Goal: Task Accomplishment & Management: Manage account settings

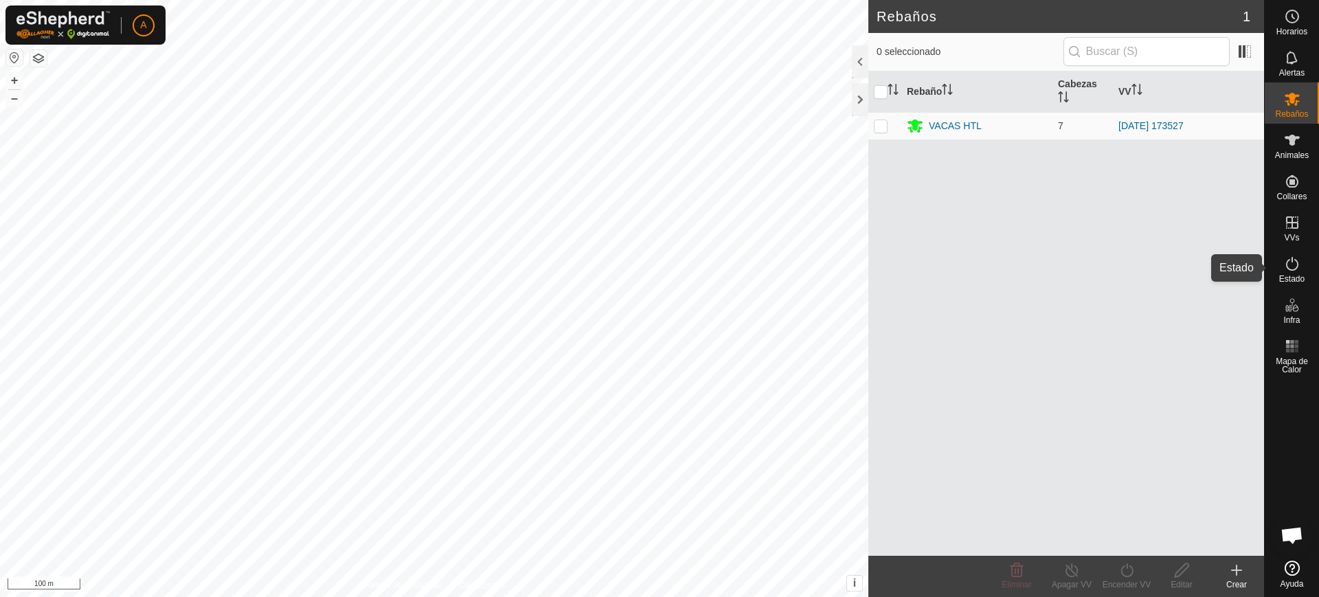
click at [1286, 278] on span "Estado" at bounding box center [1291, 279] width 25 height 8
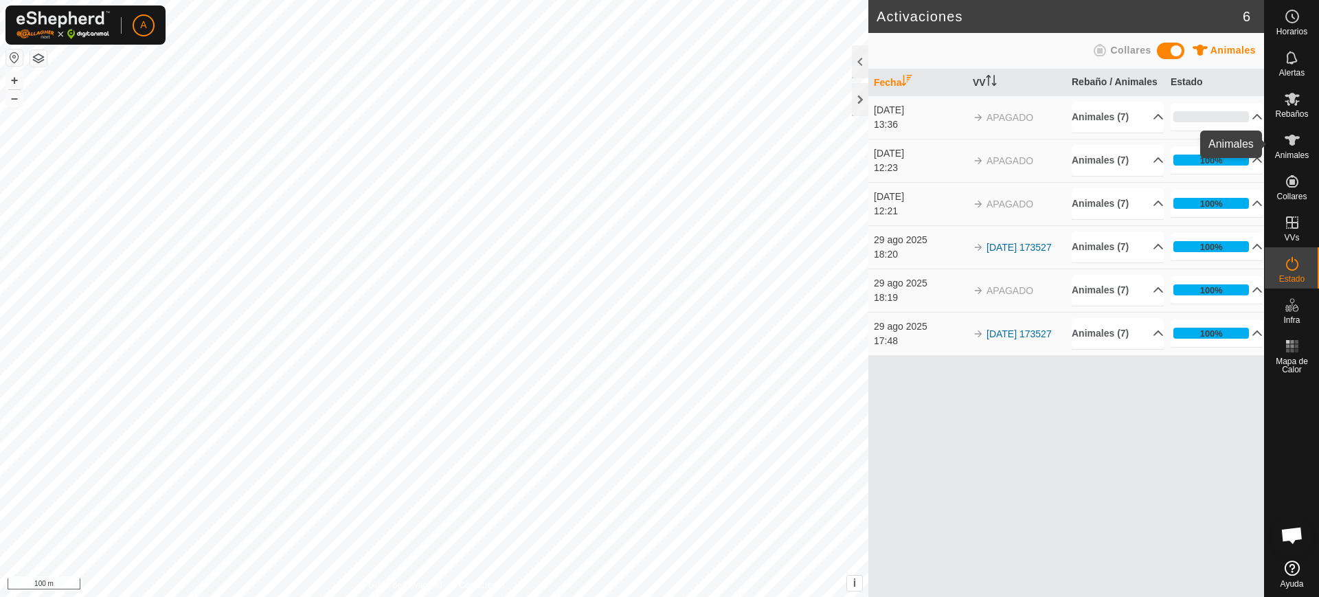
click at [1292, 155] on span "Animales" at bounding box center [1292, 155] width 34 height 8
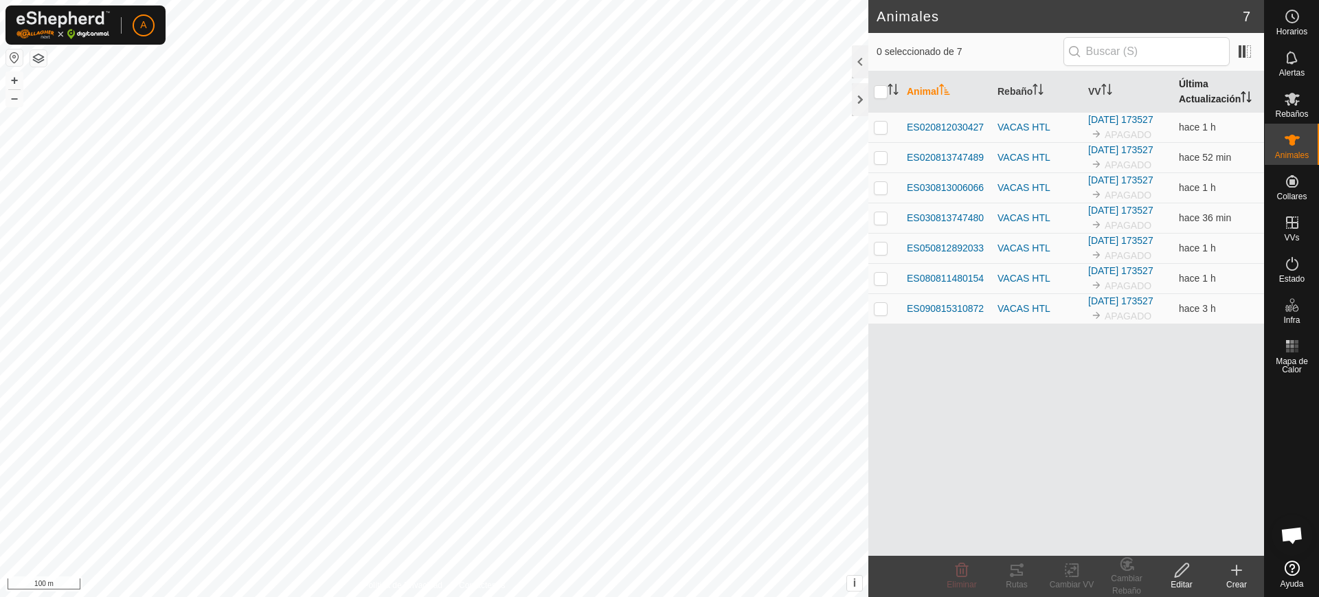
click at [1191, 86] on th "Última Actualización" at bounding box center [1218, 91] width 91 height 41
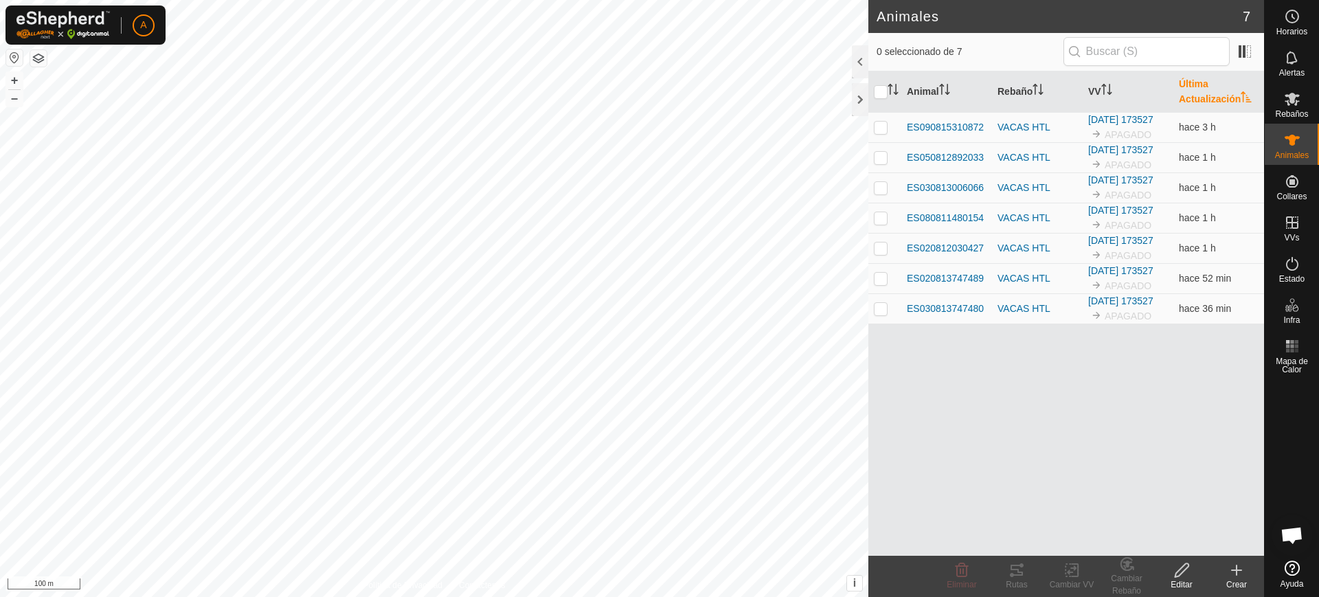
click at [1191, 86] on th "Última Actualización" at bounding box center [1218, 91] width 91 height 41
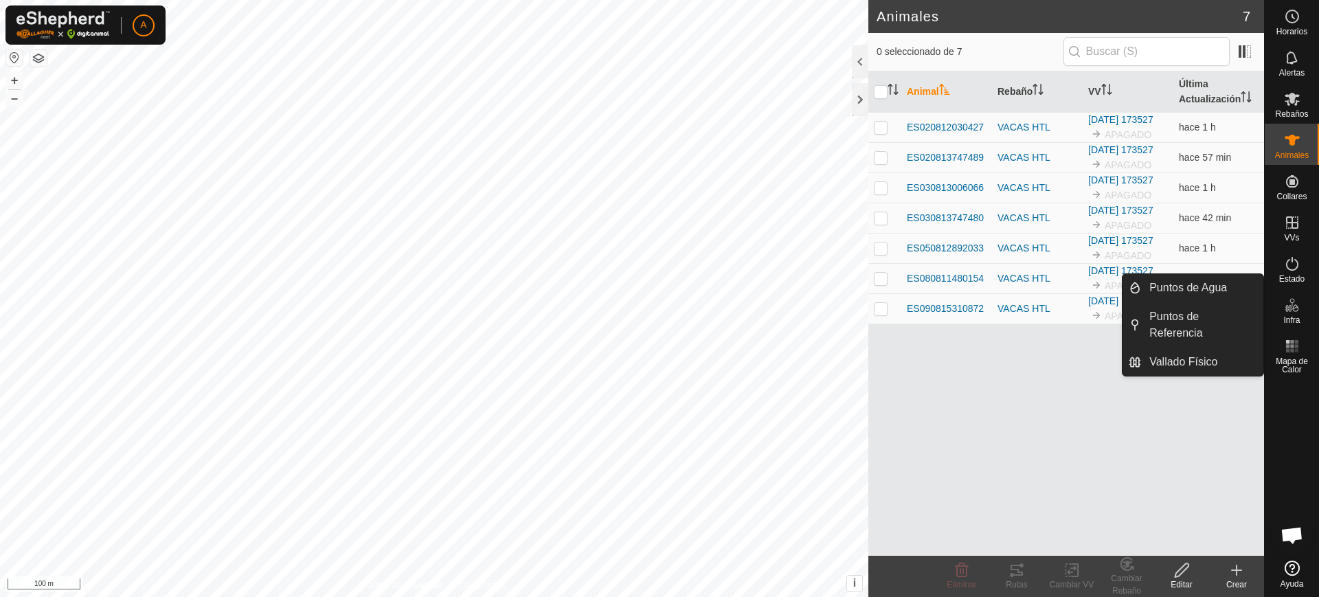
click at [1284, 309] on icon at bounding box center [1292, 305] width 16 height 16
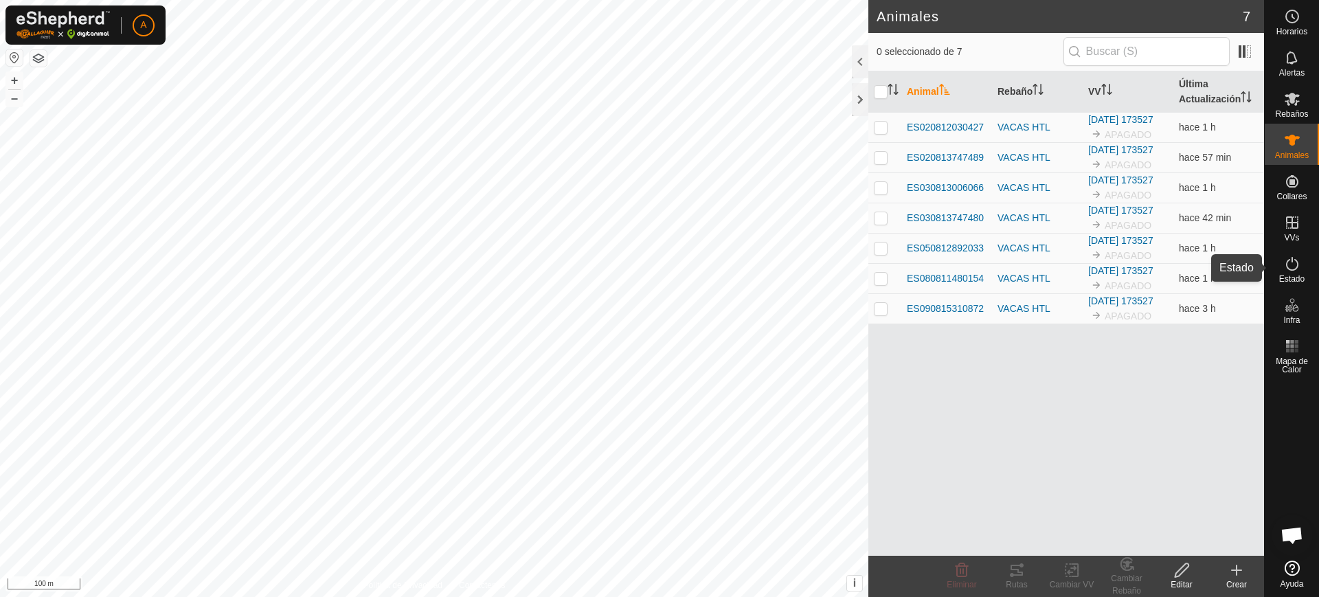
click at [1309, 262] on div "Estado" at bounding box center [1291, 267] width 54 height 41
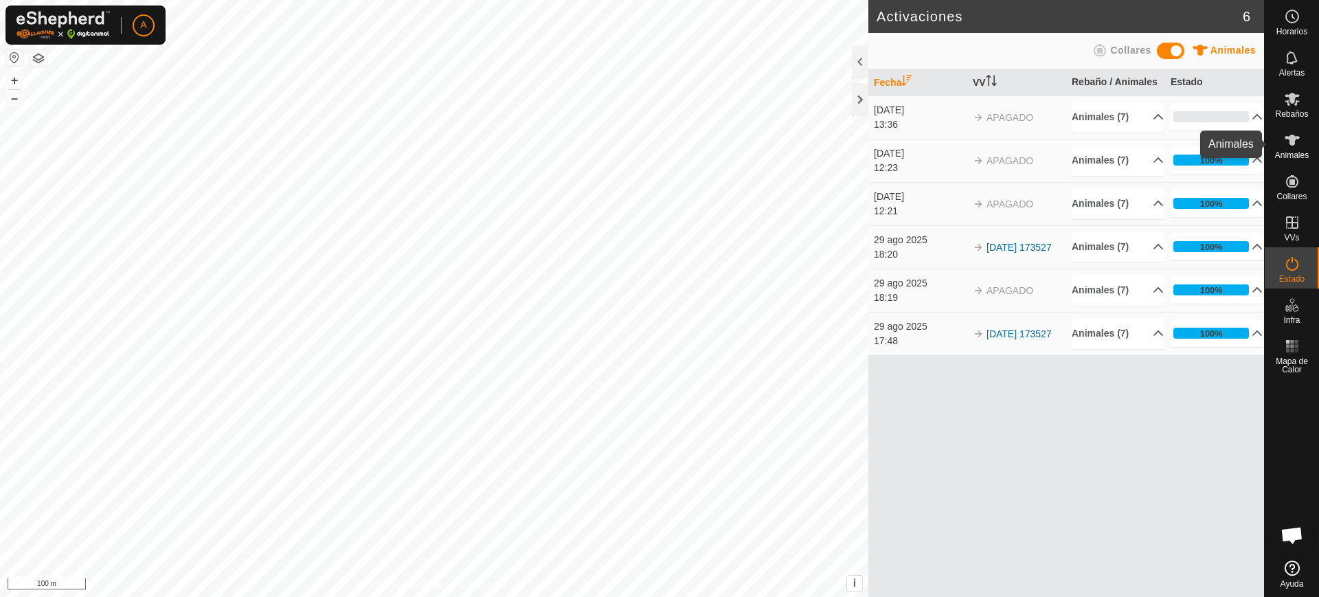
click at [1286, 139] on icon at bounding box center [1292, 140] width 16 height 16
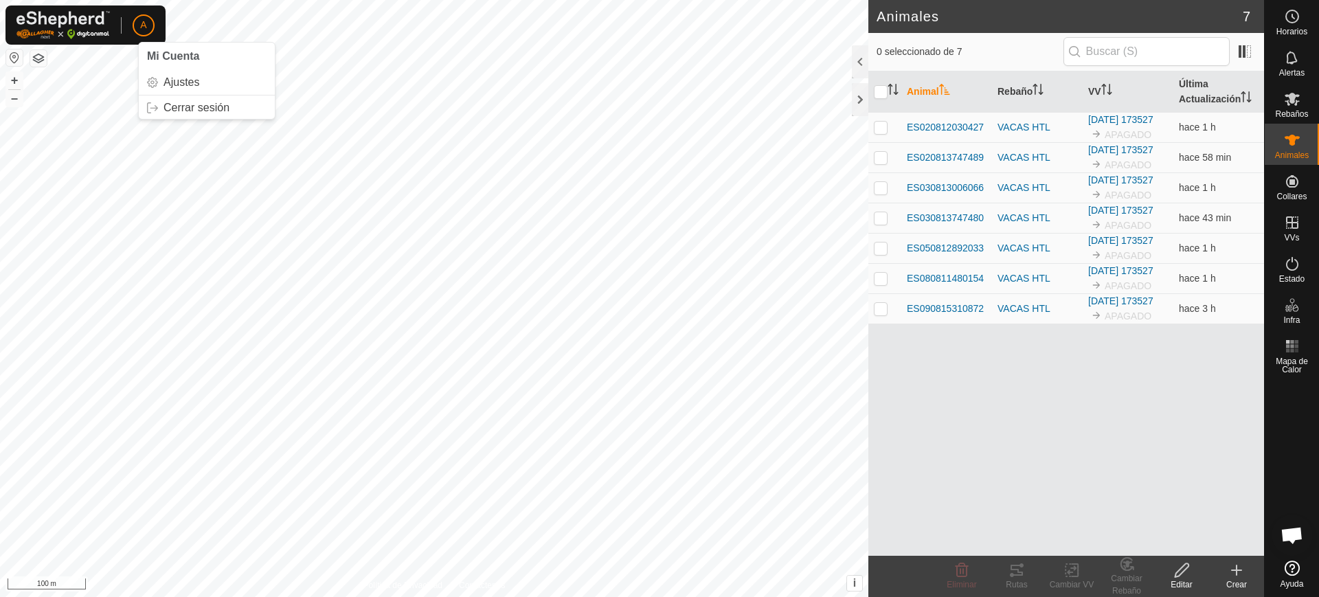
click at [129, 39] on div "A Mi Cuenta Ajustes Cerrar sesión" at bounding box center [85, 24] width 160 height 39
click at [147, 27] on p-avatar "A" at bounding box center [144, 25] width 22 height 22
click at [181, 108] on link "Cerrar sesión" at bounding box center [207, 108] width 136 height 22
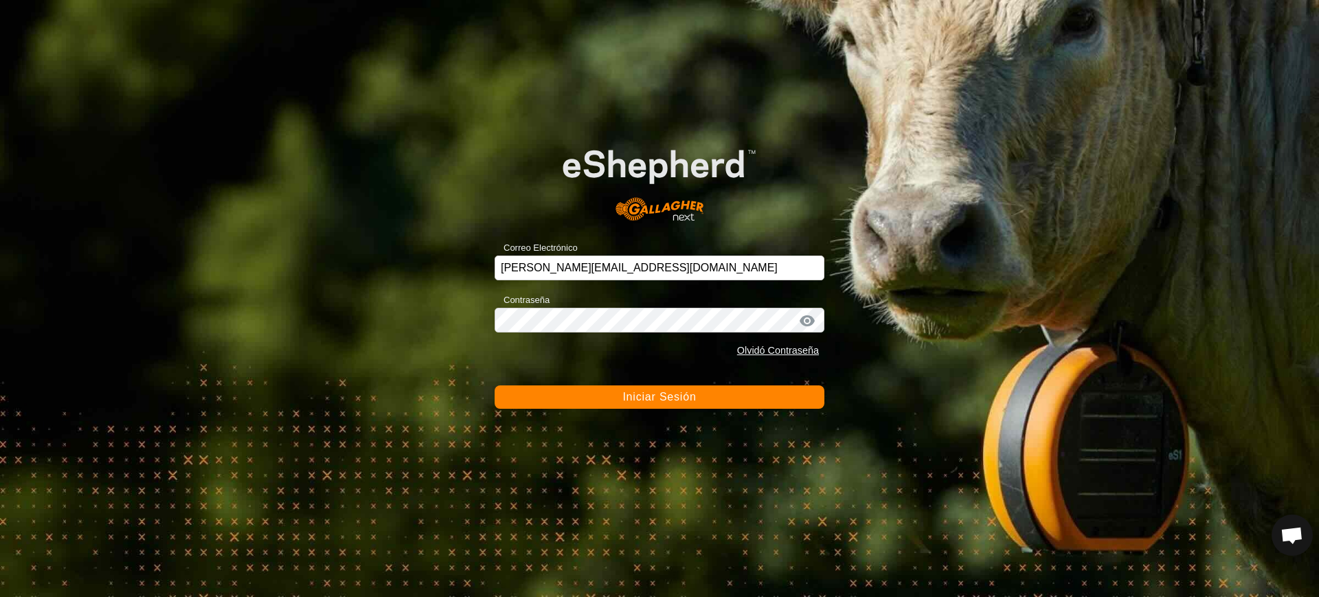
click at [657, 394] on span "Iniciar Sesión" at bounding box center [658, 397] width 73 height 12
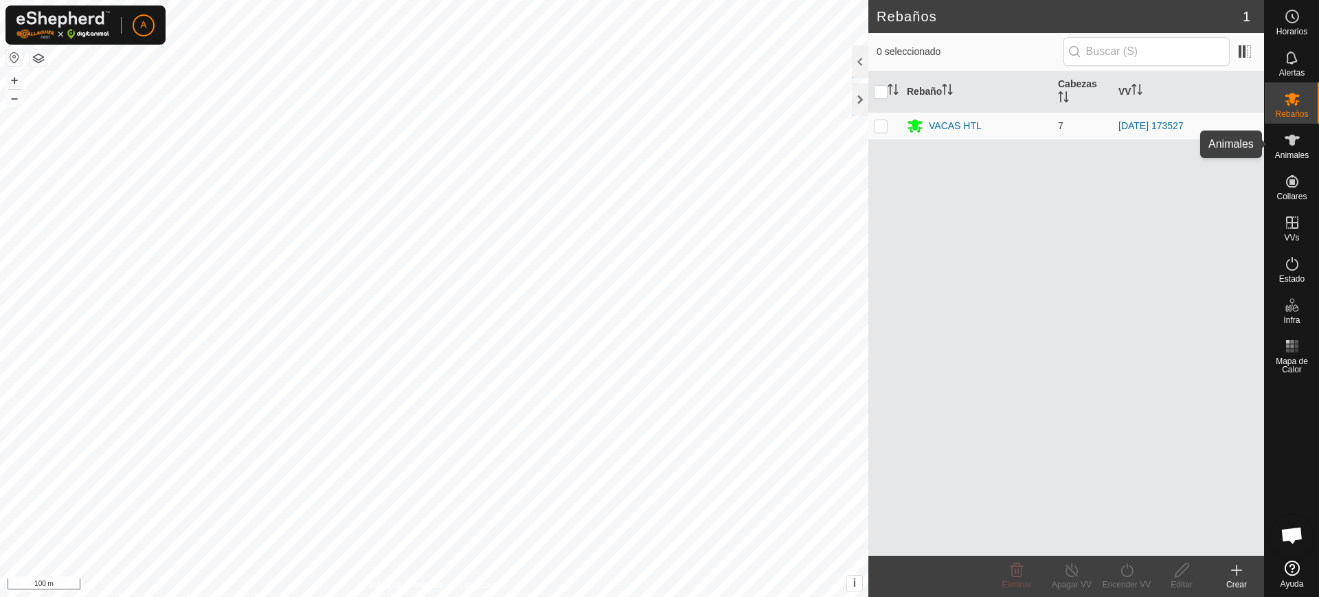
click at [1298, 137] on icon at bounding box center [1291, 140] width 15 height 11
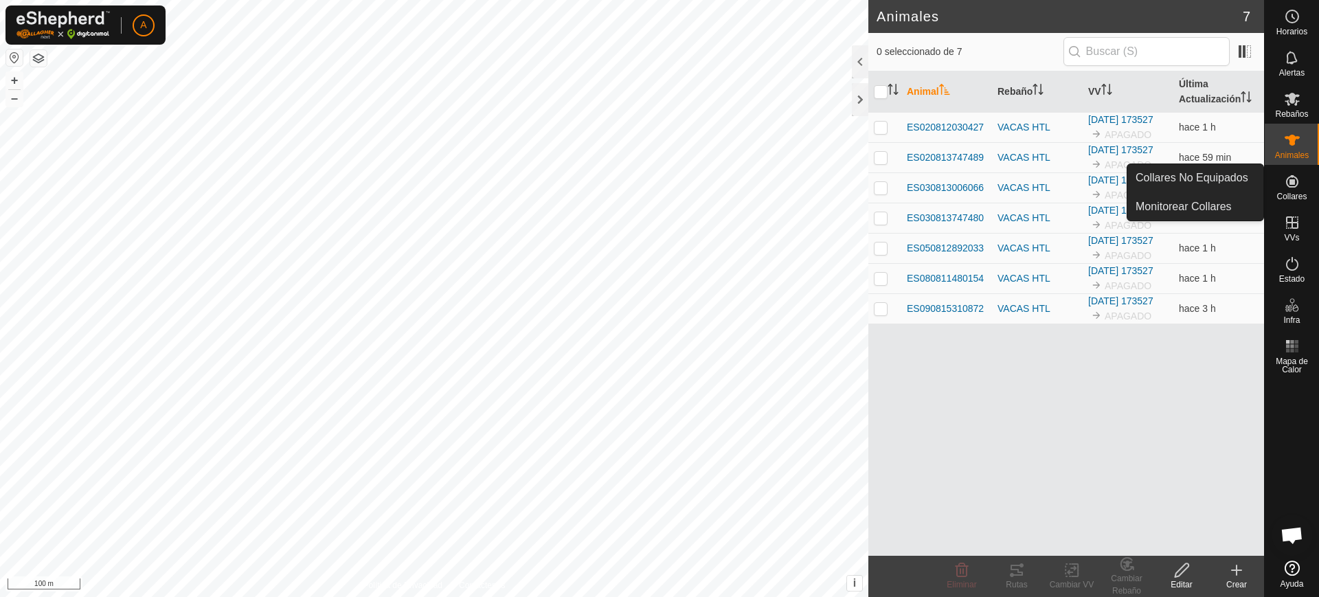
click at [1166, 514] on div "Animal Rebaño VV Última Actualización ES020812030427 VACAS HTL 2025-08-29 17352…" at bounding box center [1066, 313] width 396 height 484
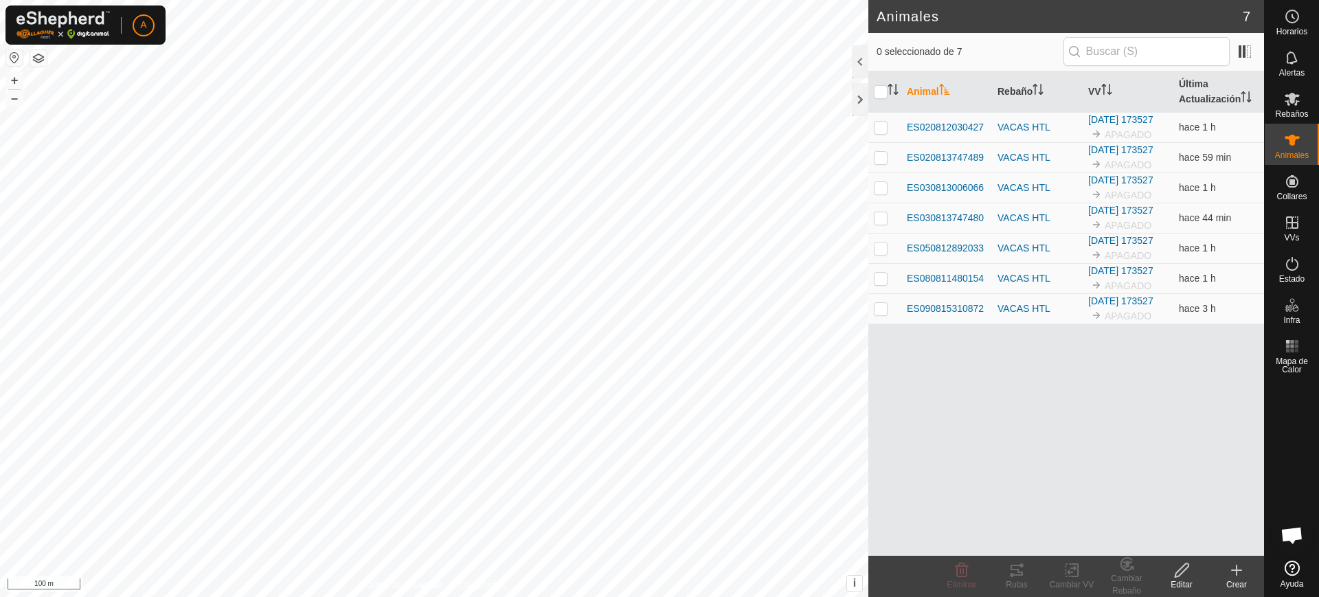
drag, startPoint x: 1049, startPoint y: 235, endPoint x: 1293, endPoint y: -35, distance: 363.8
click at [1293, 0] on html "A Horarios Alertas Rebaños Animales Collares VVs Estado Infra Mapa de Calor Ayu…" at bounding box center [659, 298] width 1319 height 597
click at [886, 263] on td at bounding box center [884, 248] width 33 height 30
click at [881, 263] on td at bounding box center [884, 248] width 33 height 30
checkbox input "false"
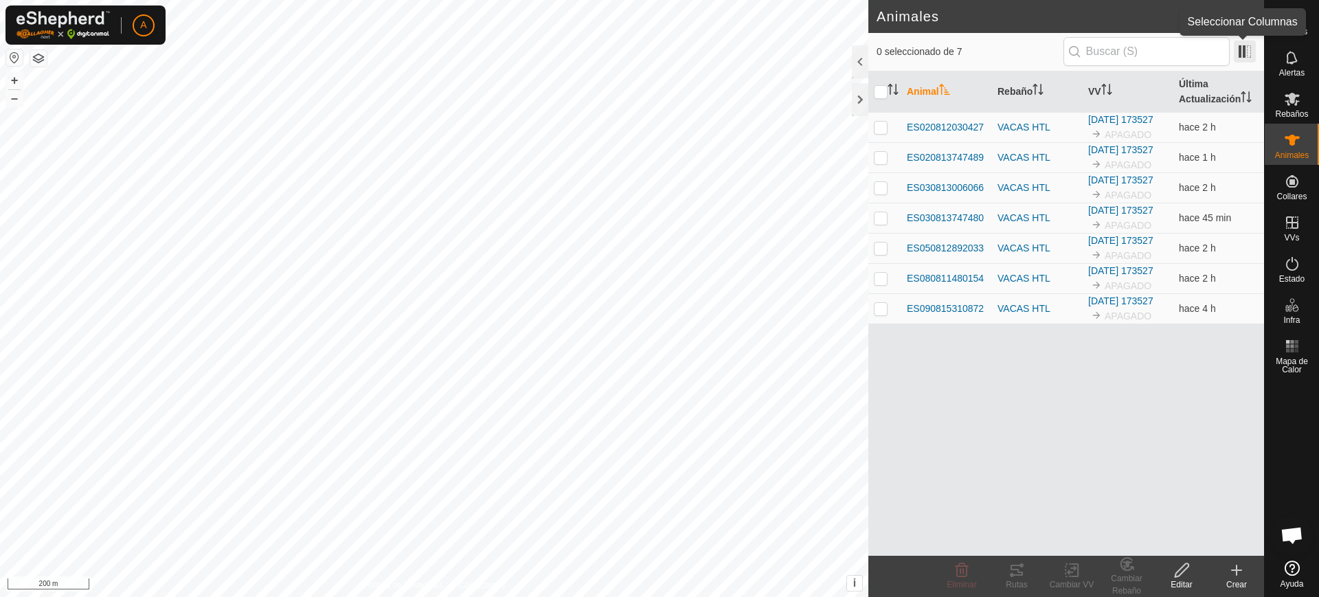
click at [1247, 52] on span at bounding box center [1245, 52] width 22 height 22
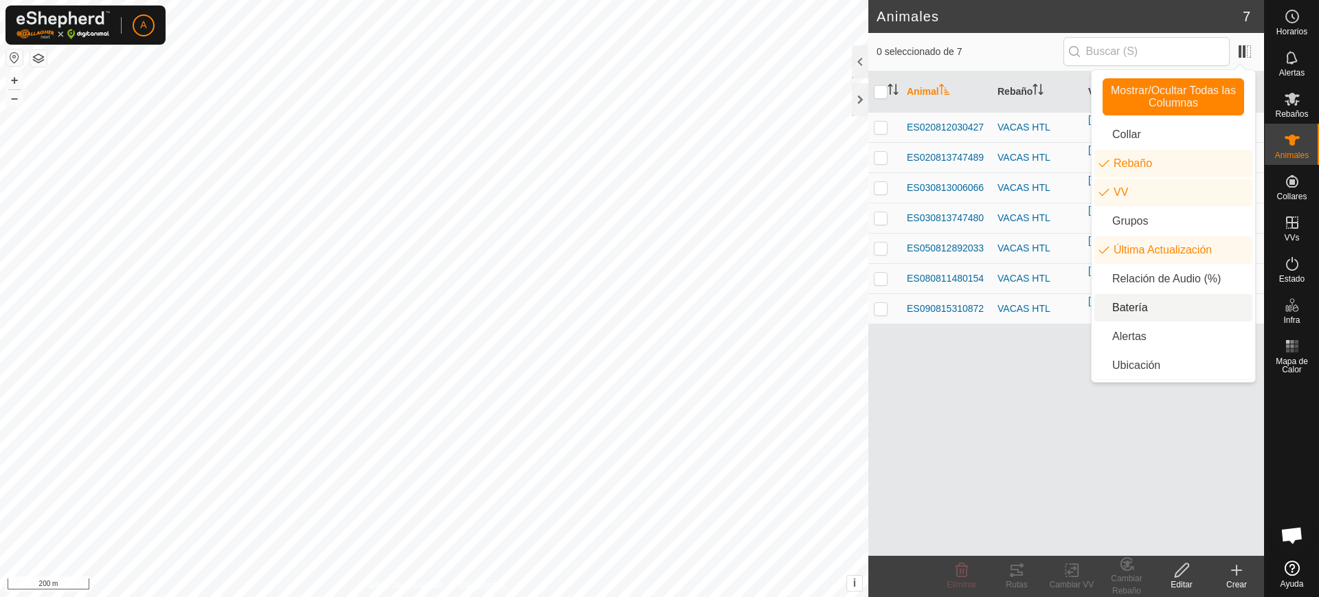
click at [1160, 306] on li "Batería" at bounding box center [1173, 307] width 158 height 27
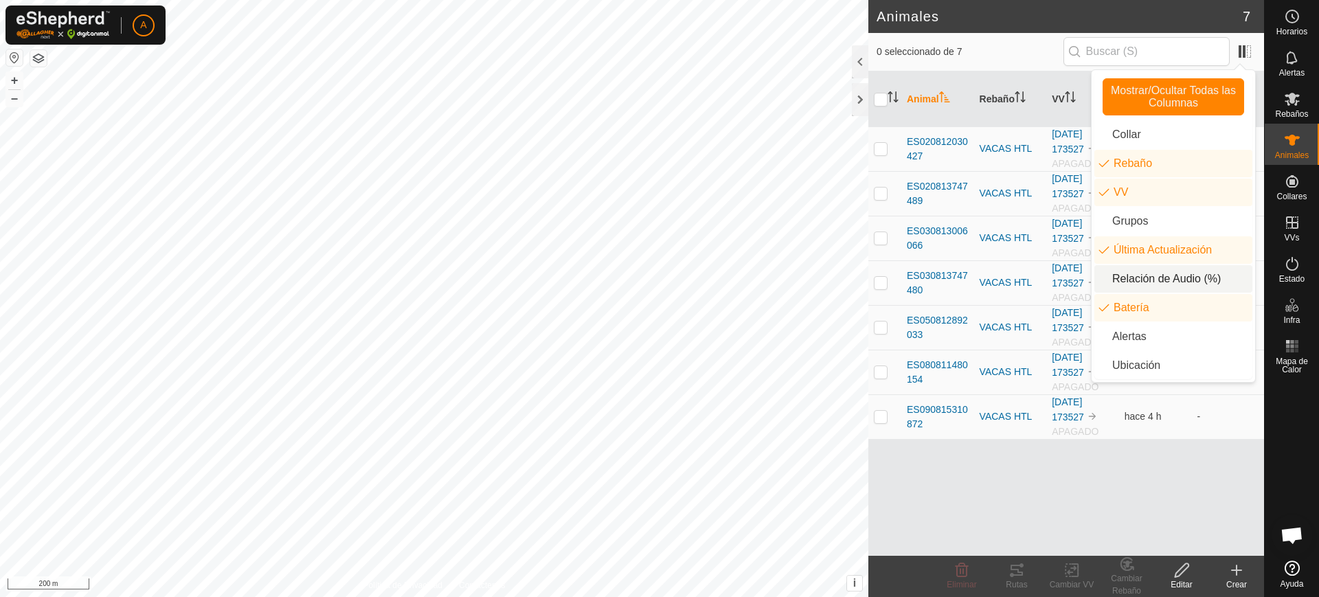
click at [1163, 280] on li "Relación de Audio (%)" at bounding box center [1173, 278] width 158 height 27
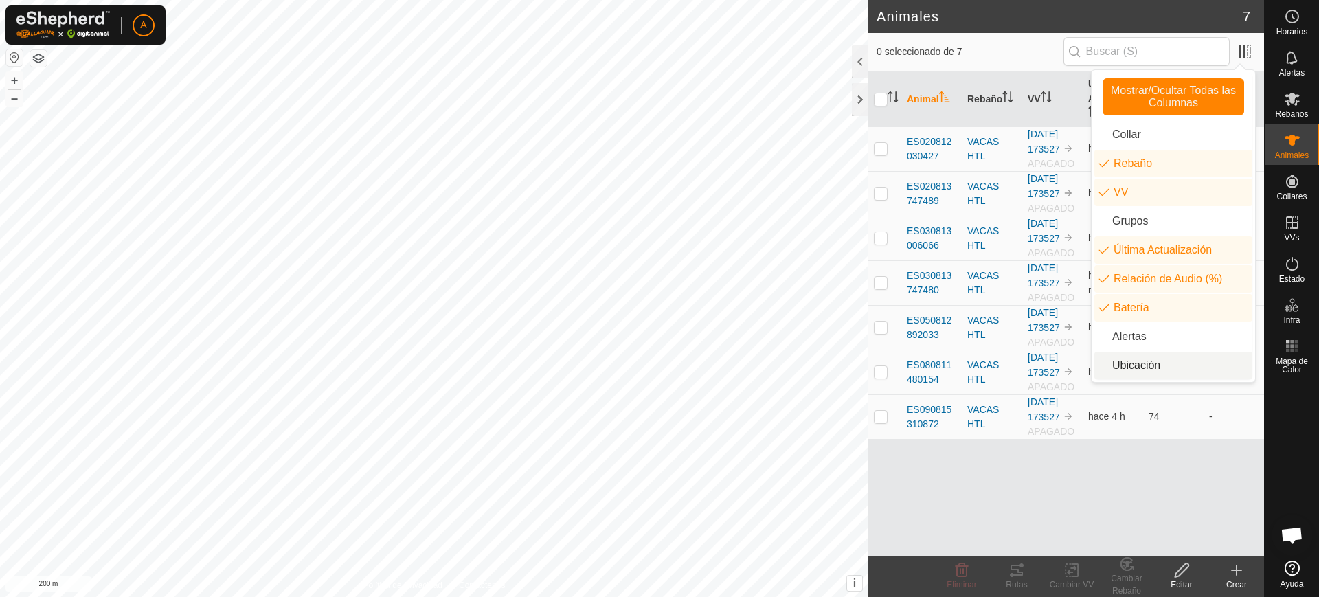
click at [1165, 361] on li "Ubicación" at bounding box center [1173, 365] width 158 height 27
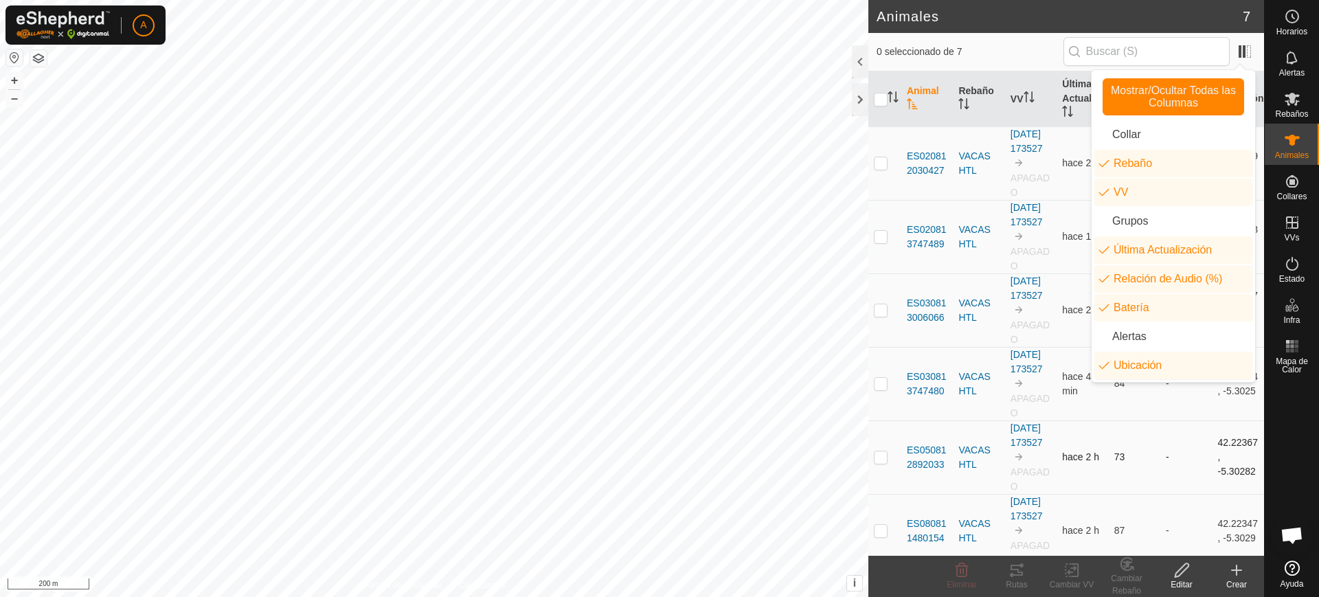
click at [1170, 494] on td "-" at bounding box center [1186, 456] width 52 height 73
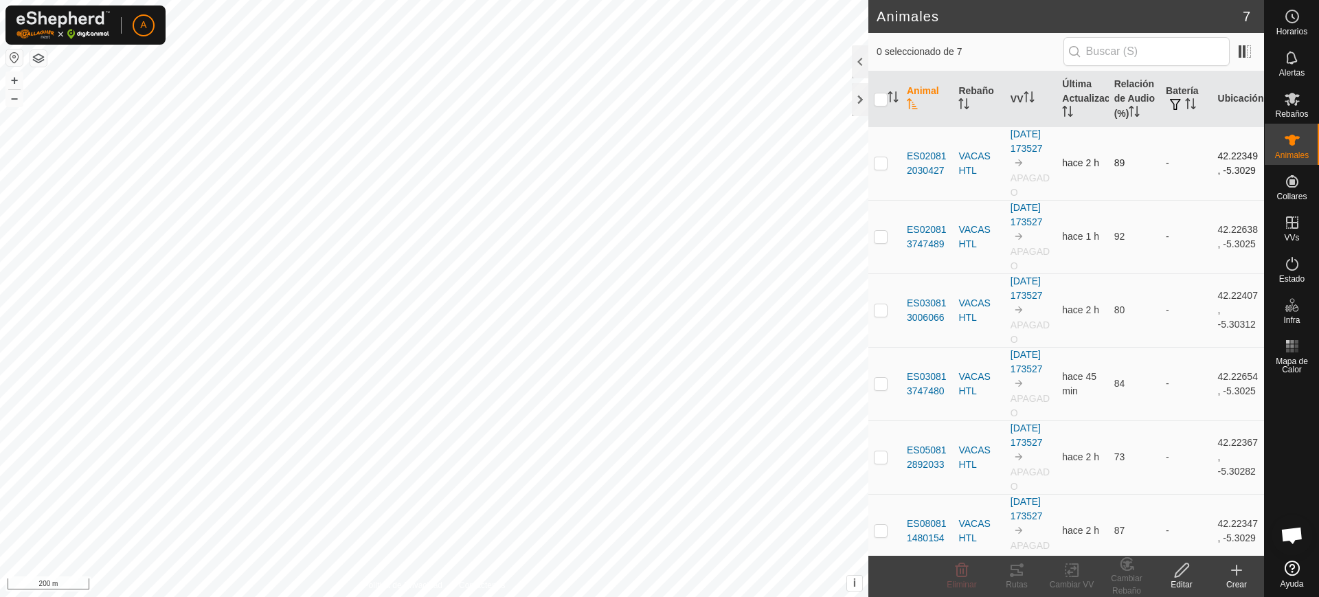
drag, startPoint x: 1205, startPoint y: 165, endPoint x: 1249, endPoint y: 194, distance: 52.6
click at [1249, 194] on td "42.22349, -5.3029" at bounding box center [1238, 162] width 52 height 73
copy td "42.22349, -5.3029"
click at [1239, 48] on span at bounding box center [1245, 52] width 22 height 22
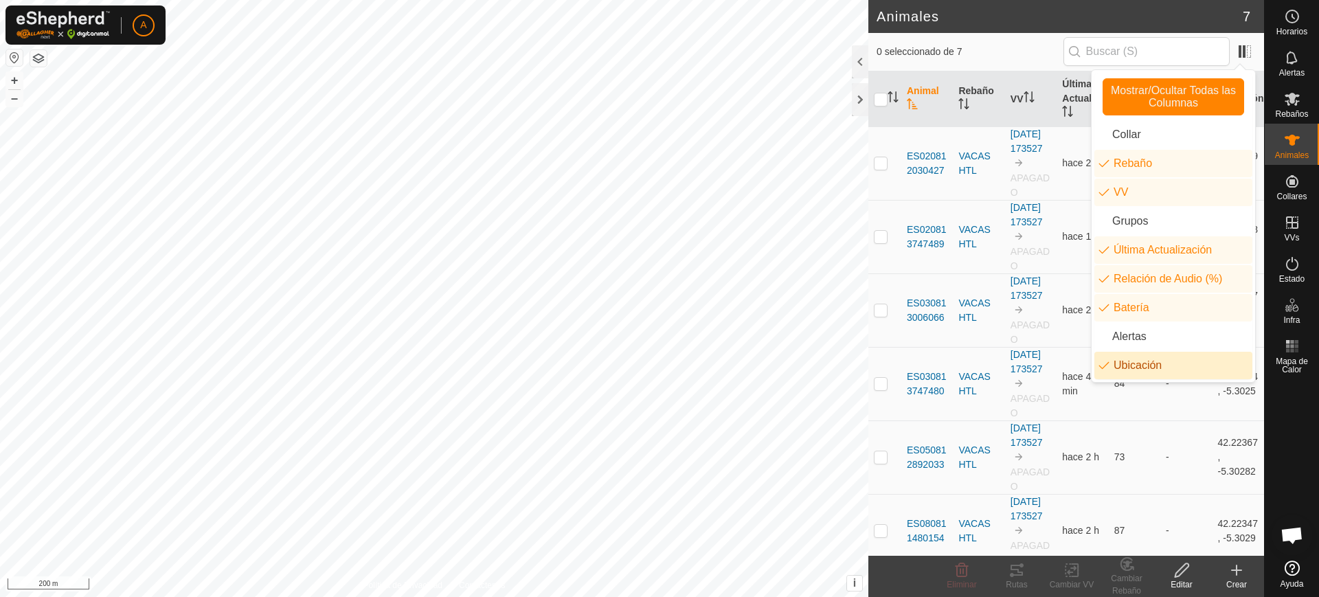
click at [1148, 357] on li "Ubicación" at bounding box center [1173, 365] width 158 height 27
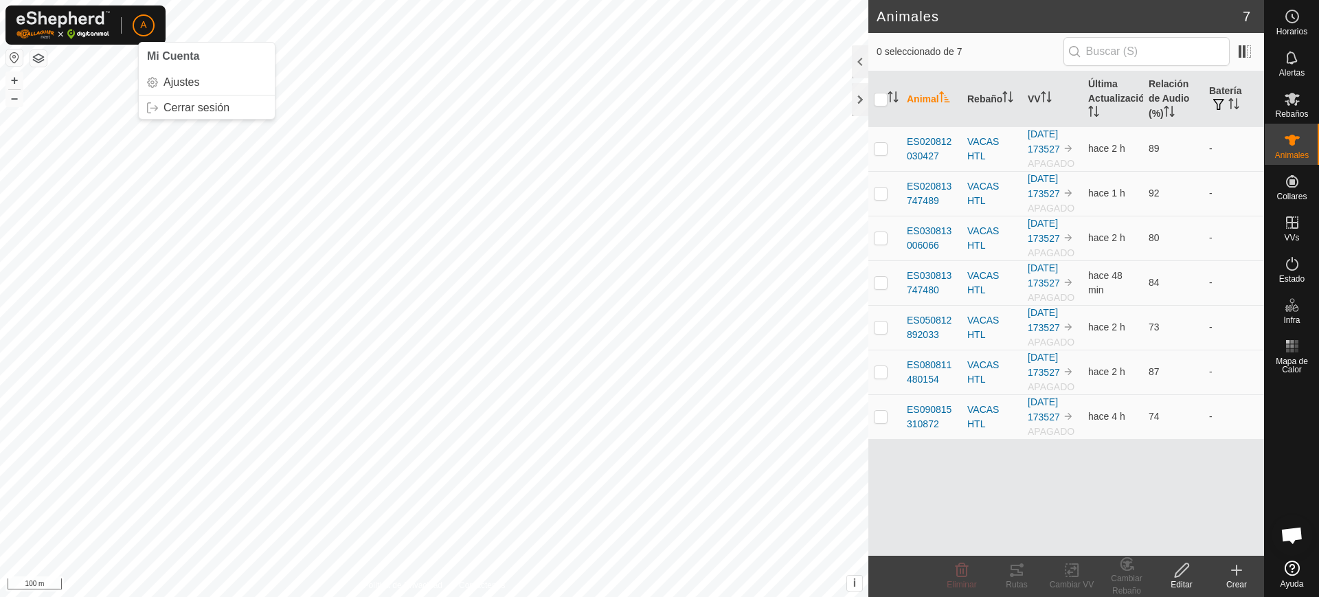
click at [137, 33] on p-avatar "A" at bounding box center [144, 25] width 22 height 22
click at [181, 106] on link "Cerrar sesión" at bounding box center [207, 108] width 136 height 22
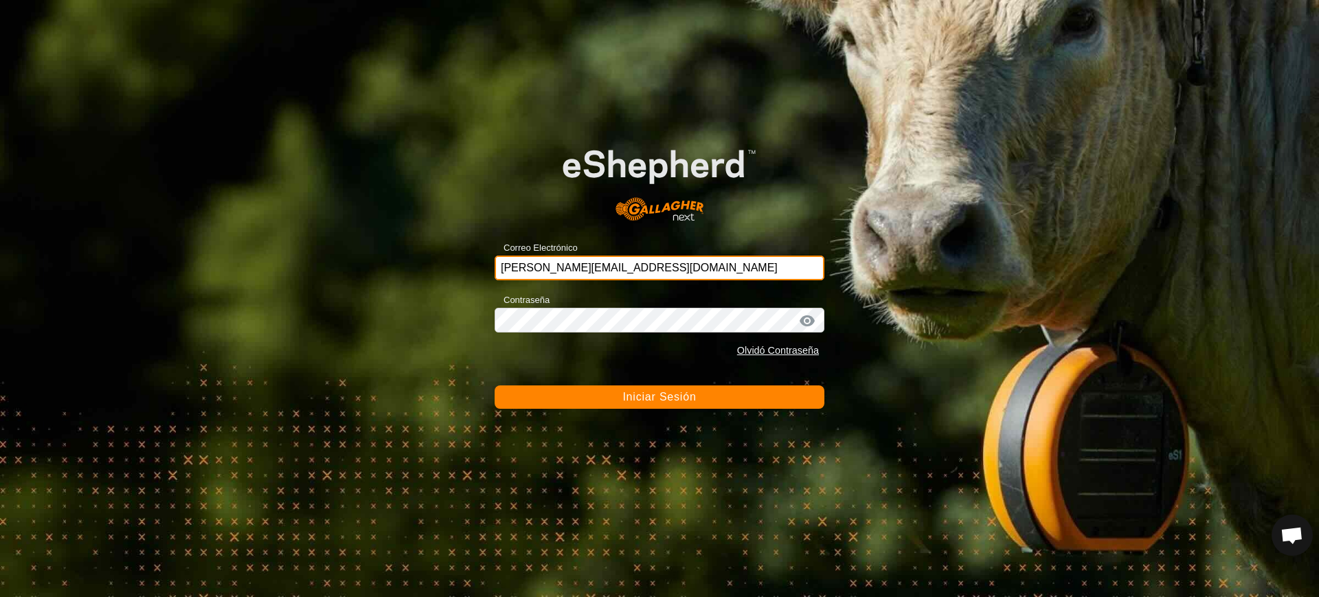
click at [674, 263] on input "[PERSON_NAME][EMAIL_ADDRESS][DOMAIN_NAME]" at bounding box center [660, 268] width 330 height 25
click at [685, 270] on input "[PERSON_NAME][EMAIL_ADDRESS][DOMAIN_NAME]" at bounding box center [660, 268] width 330 height 25
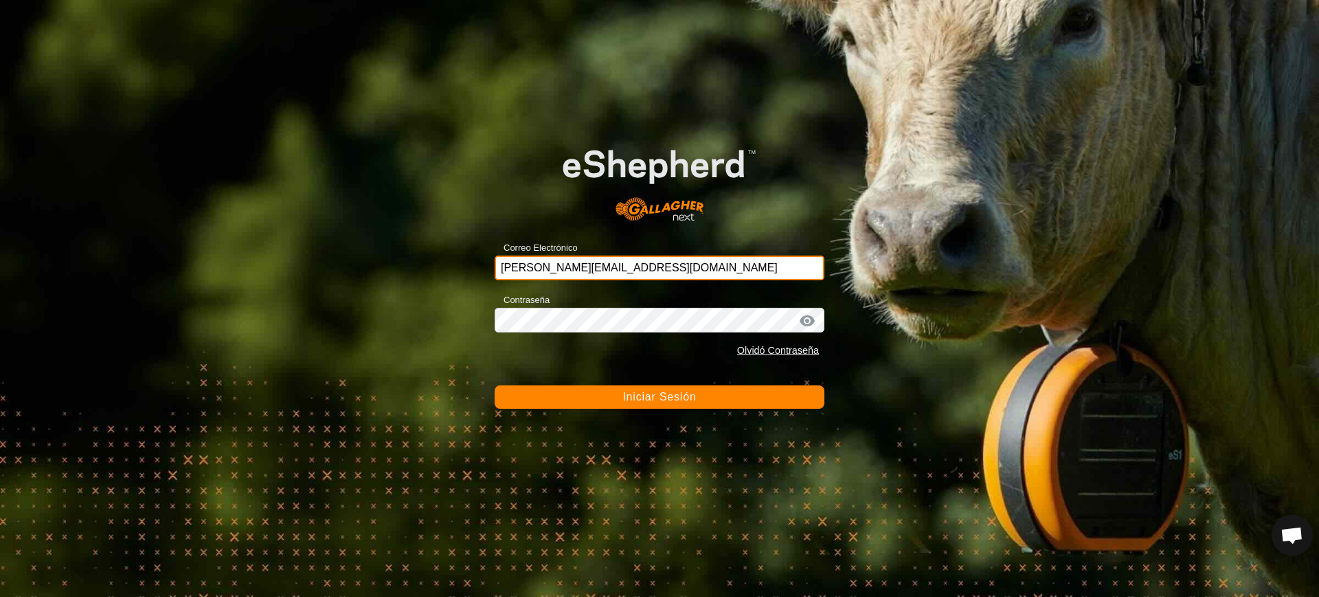
drag, startPoint x: 685, startPoint y: 270, endPoint x: 422, endPoint y: 282, distance: 263.3
click at [422, 282] on div "Correo Electrónico [PERSON_NAME][EMAIL_ADDRESS][DOMAIN_NAME] Contraseña Olvidó …" at bounding box center [659, 298] width 1319 height 597
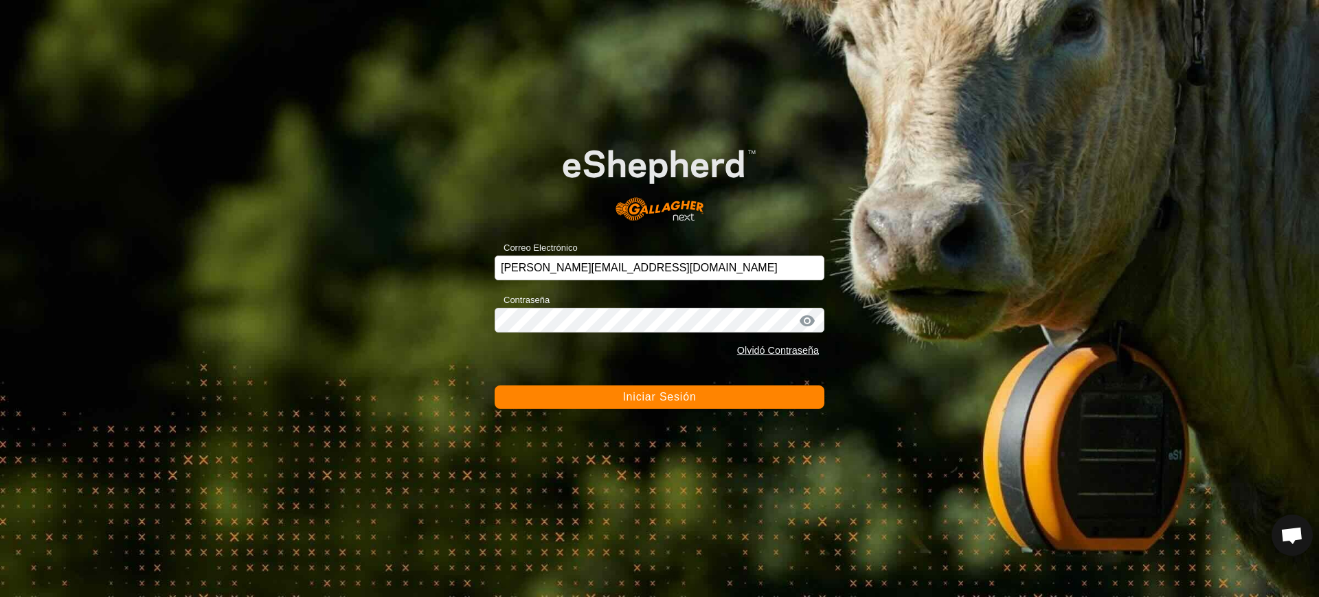
drag, startPoint x: 493, startPoint y: 266, endPoint x: 505, endPoint y: 266, distance: 11.7
click at [505, 266] on div "Correo Electrónico [PERSON_NAME][EMAIL_ADDRESS][DOMAIN_NAME] Contraseña Olvidó …" at bounding box center [659, 298] width 1319 height 597
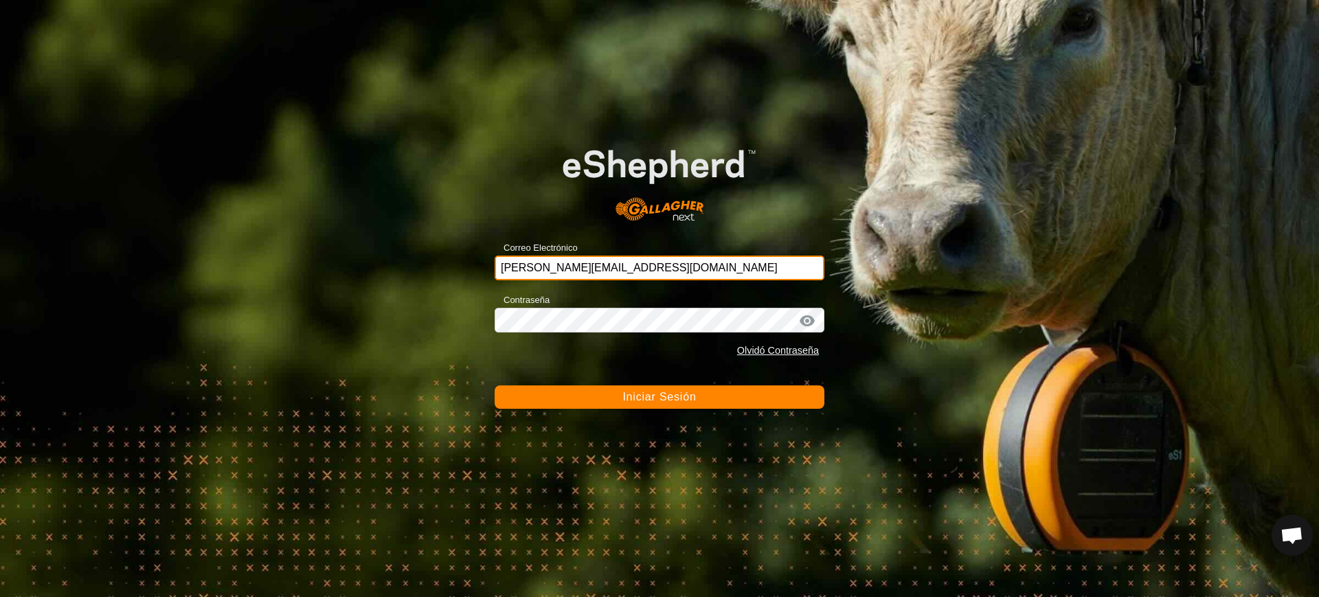
drag, startPoint x: 505, startPoint y: 266, endPoint x: 734, endPoint y: 248, distance: 230.2
click at [734, 248] on div "Correo Electrónico [PERSON_NAME][EMAIL_ADDRESS][DOMAIN_NAME]" at bounding box center [660, 259] width 330 height 41
type input "a"
type input "[EMAIL_ADDRESS][DOMAIN_NAME]"
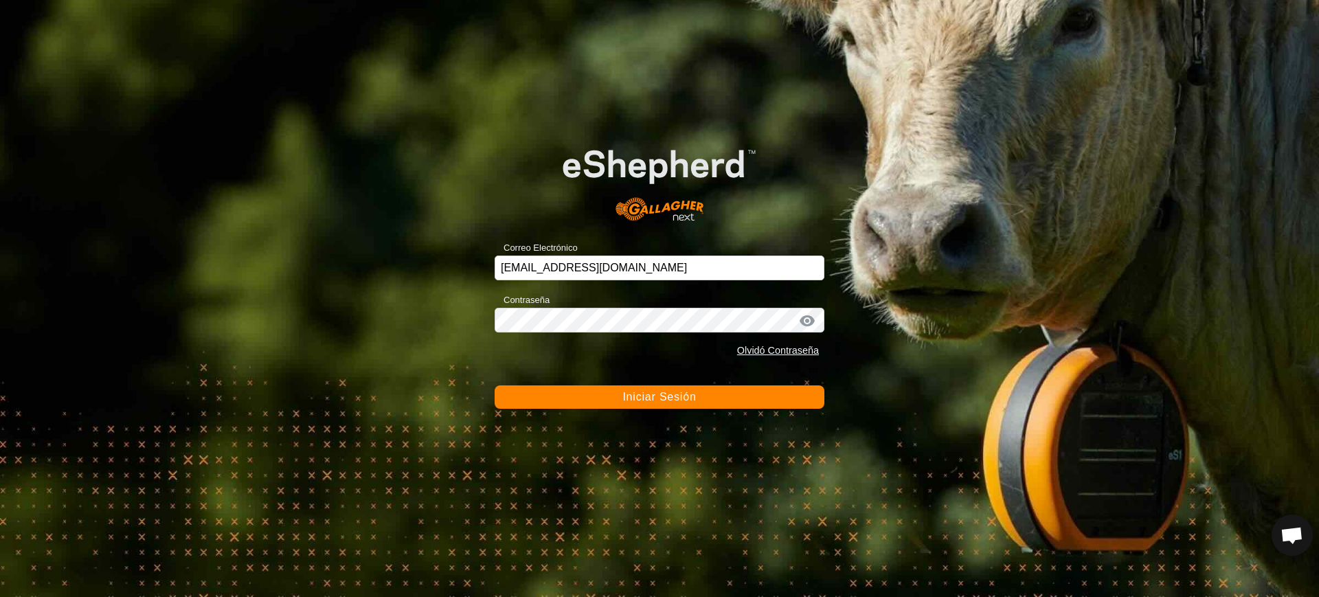
click at [660, 398] on span "Iniciar Sesión" at bounding box center [658, 397] width 73 height 12
